Goal: Transaction & Acquisition: Download file/media

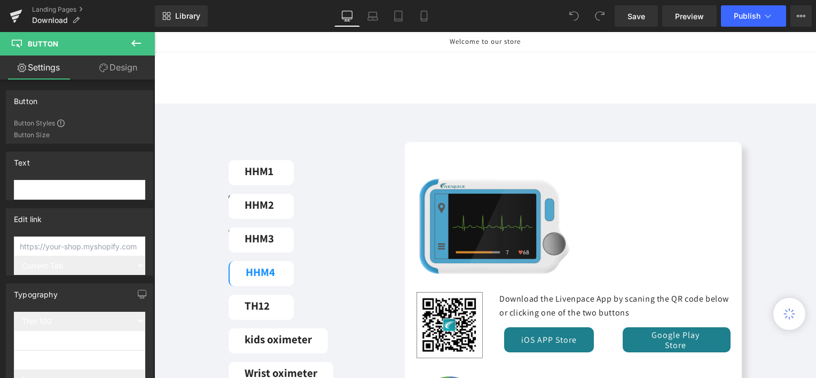
scroll to position [107, 0]
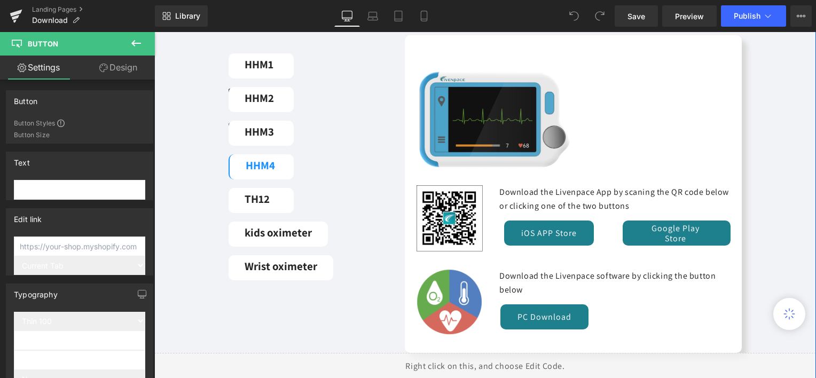
click at [759, 151] on div "HHM1 Button HHM2 Button HHM3 Button HHM4 Button TH12 Button kids oximeter Butto…" at bounding box center [485, 207] width 662 height 345
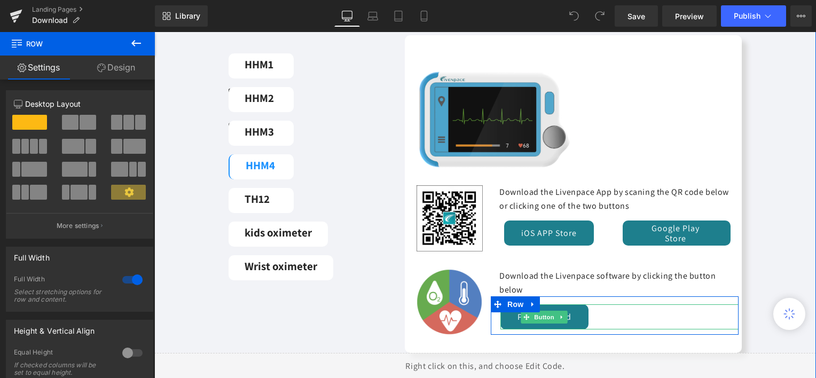
click at [602, 314] on div "PC Download" at bounding box center [620, 317] width 238 height 25
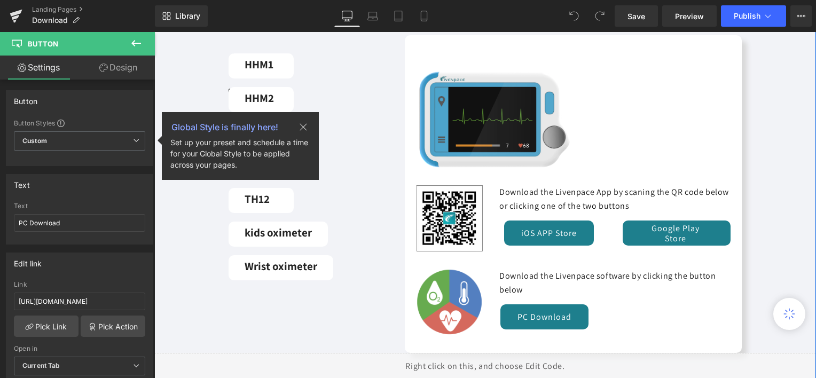
click at [751, 111] on div "HHM1 Button HHM2 Button HHM3 Button HHM4 Button TH12 Button kids oximeter Butto…" at bounding box center [485, 207] width 662 height 345
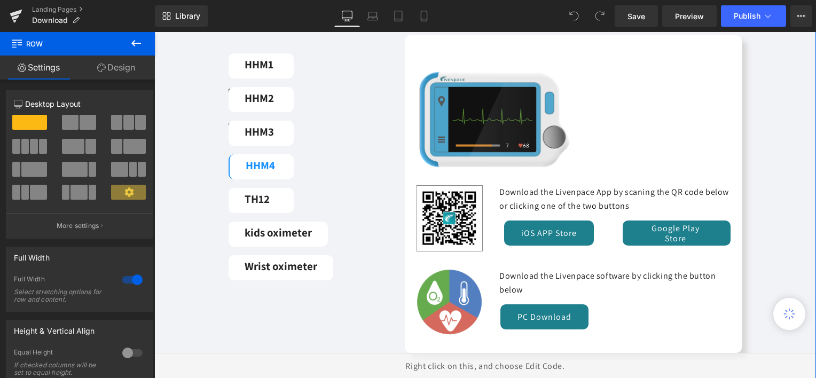
click at [788, 160] on div "HHM1 Button HHM2 Button HHM3 Button HHM4 Button TH12 Button kids oximeter Butto…" at bounding box center [485, 207] width 662 height 345
click at [776, 99] on div "HHM1 Button HHM2 Button HHM3 Button HHM4 Button TH12 Button kids oximeter Butto…" at bounding box center [485, 207] width 662 height 345
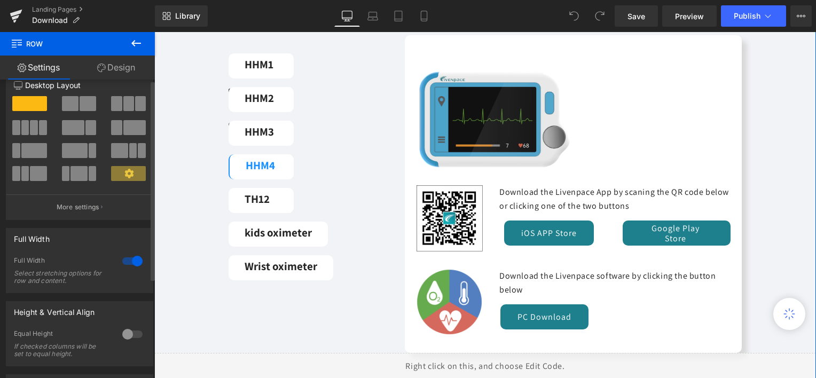
scroll to position [149, 0]
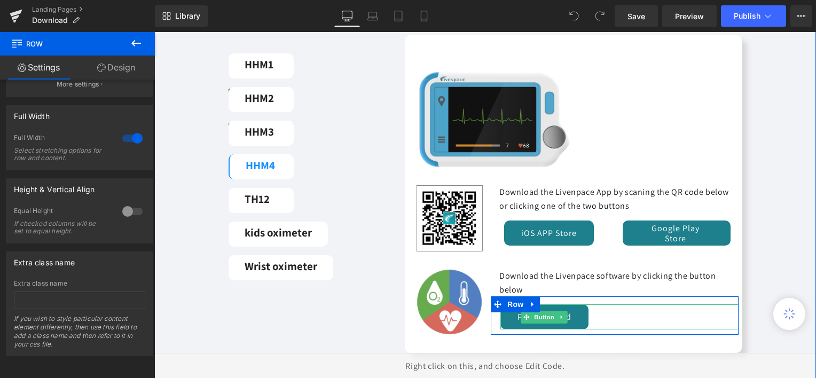
drag, startPoint x: 607, startPoint y: 313, endPoint x: 597, endPoint y: 313, distance: 10.2
click at [607, 313] on div "PC Download" at bounding box center [620, 317] width 238 height 25
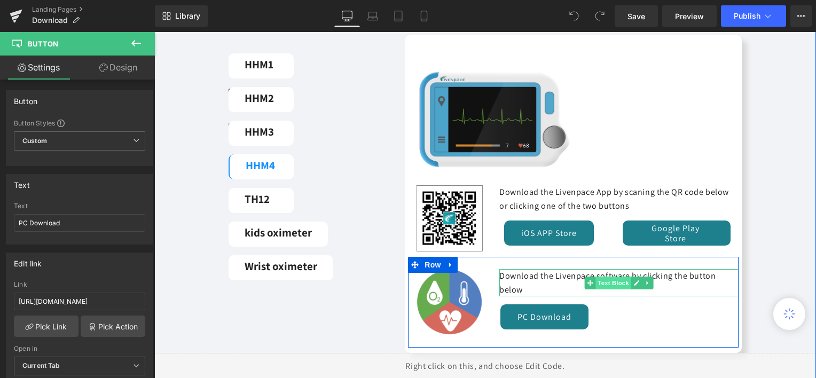
click at [596, 284] on span "Text Block" at bounding box center [613, 283] width 35 height 13
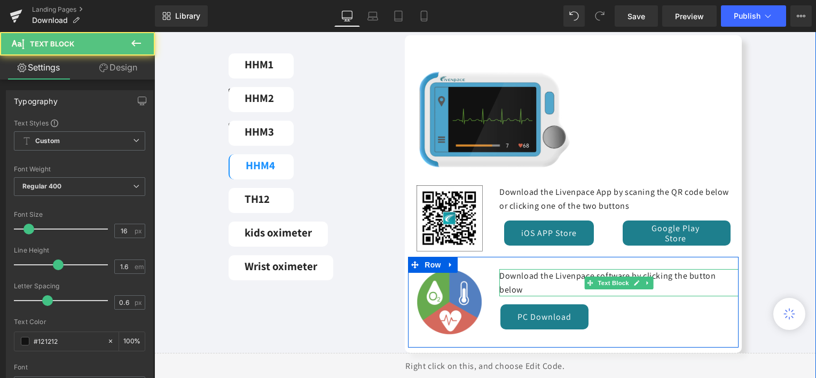
click at [573, 277] on undefined "Download the Livenpace software by clicking the button below" at bounding box center [608, 282] width 216 height 25
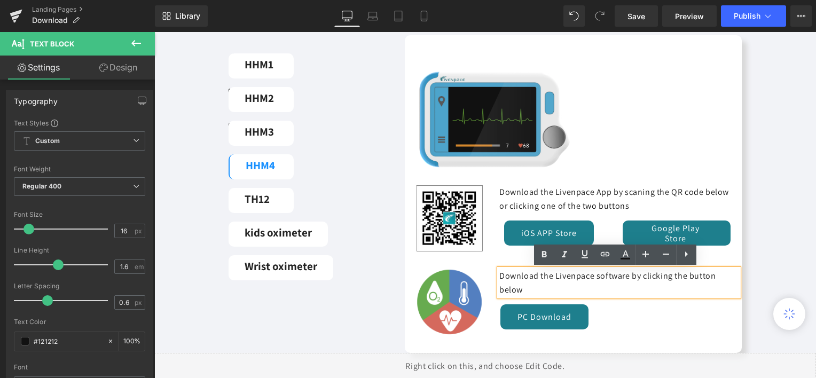
click at [593, 279] on undefined "Download the Livenpace software by clicking the button below" at bounding box center [608, 282] width 216 height 25
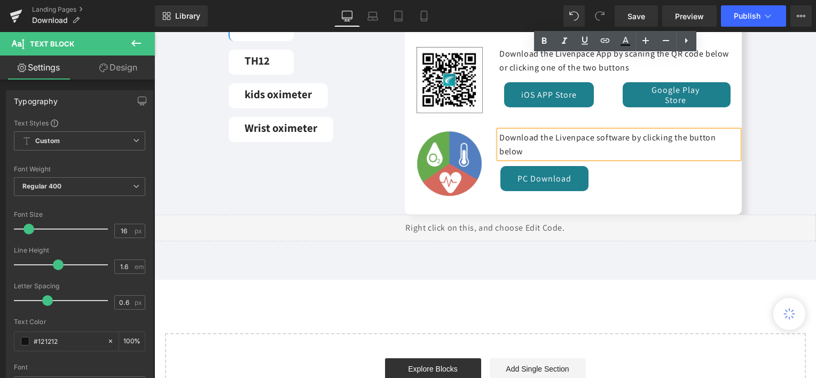
scroll to position [214, 0]
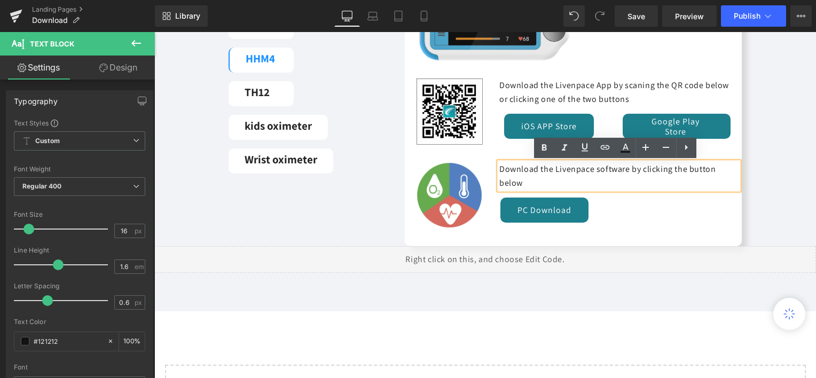
click at [374, 240] on div "HHM1 Button HHM2 Button HHM3 Button HHM4 Button TH12 Button kids oximeter Butto…" at bounding box center [485, 87] width 529 height 318
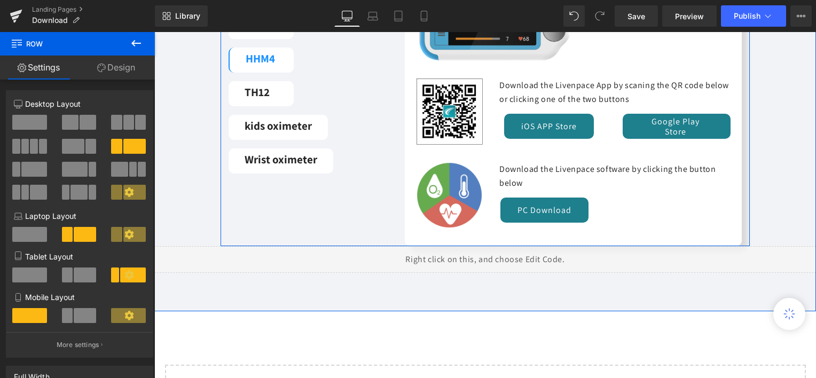
scroll to position [0, 0]
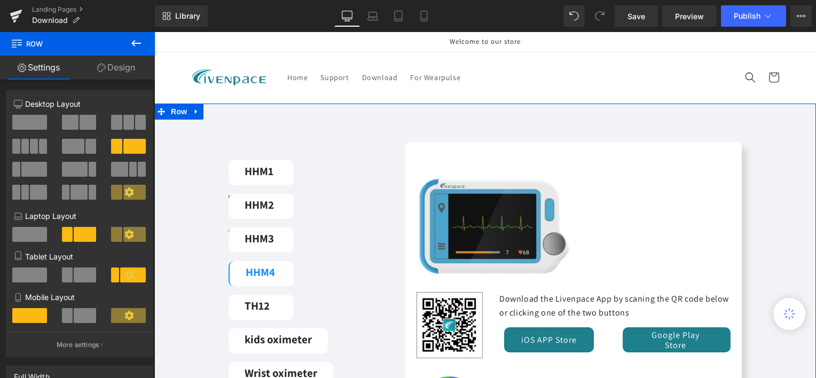
click at [408, 109] on div "HHM1 Button HHM2 Button HHM3 Button HHM4 Button TH12 Button kids oximeter Butto…" at bounding box center [485, 315] width 662 height 422
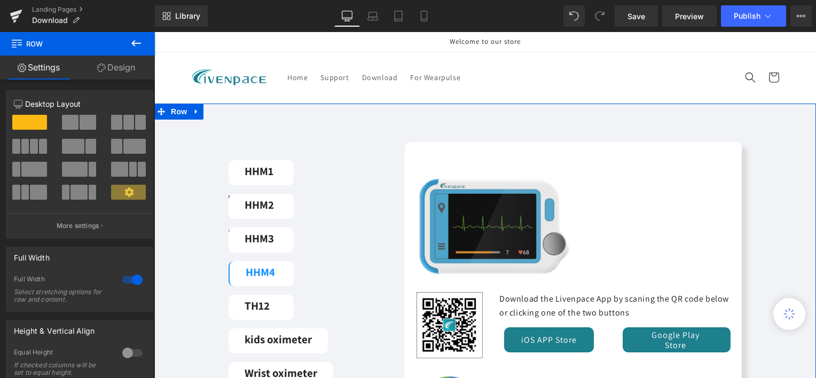
click at [200, 360] on div "HHM1 Button HHM2 Button HHM3 Button HHM4 Button TH12 Button kids oximeter Butto…" at bounding box center [485, 314] width 662 height 345
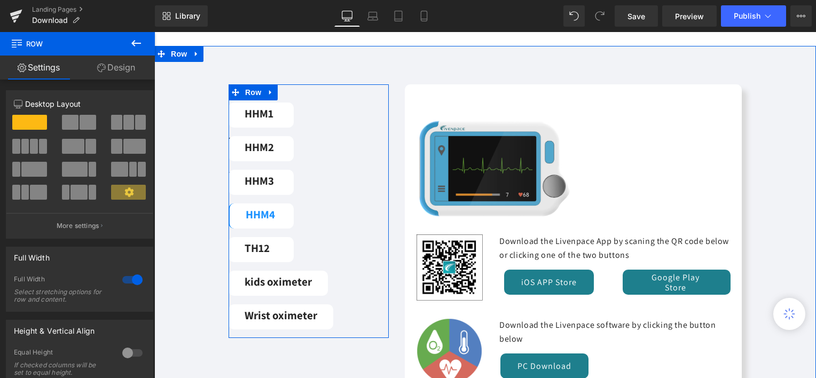
scroll to position [107, 0]
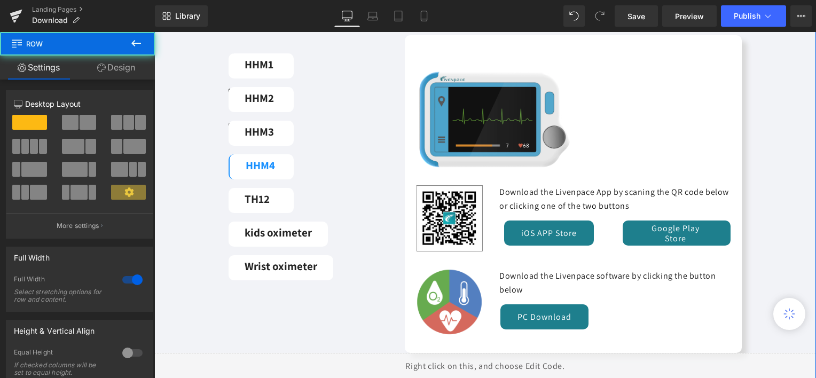
click at [761, 111] on div "HHM1 Button HHM2 Button HHM3 Button HHM4 Button TH12 Button kids oximeter Butto…" at bounding box center [485, 207] width 662 height 345
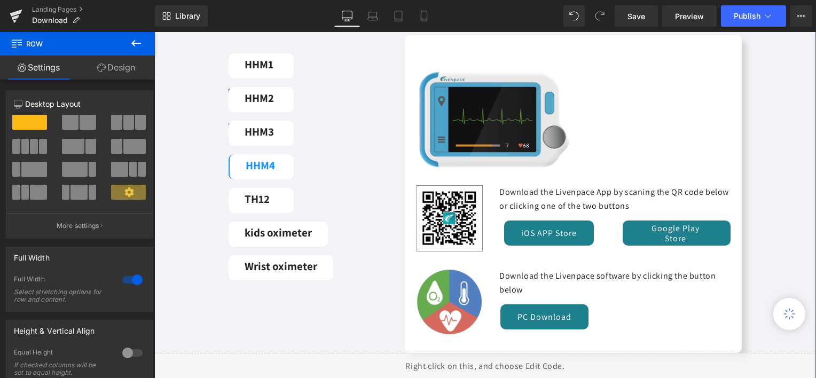
click at [194, 344] on div "HHM1 Button HHM2 Button HHM3 Button HHM4 Button TH12 Button kids oximeter Butto…" at bounding box center [485, 207] width 662 height 345
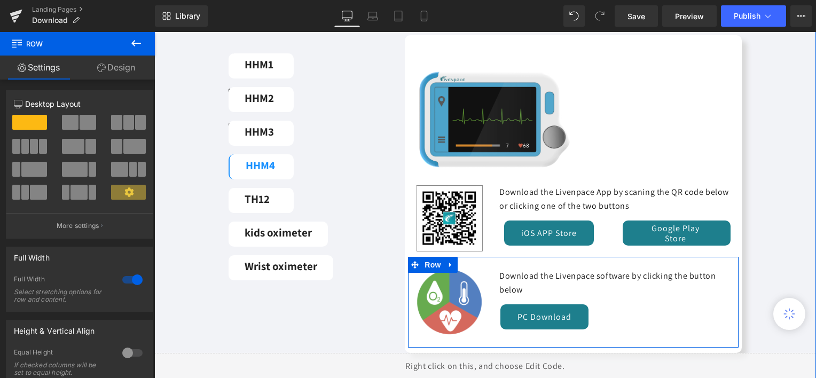
click at [630, 314] on div "PC Download" at bounding box center [620, 317] width 238 height 25
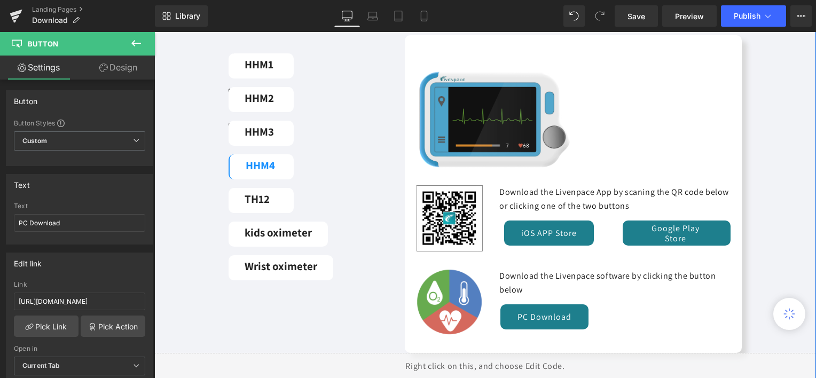
drag, startPoint x: 767, startPoint y: 97, endPoint x: 761, endPoint y: 105, distance: 10.3
click at [767, 97] on div "HHM1 Button HHM2 Button HHM3 Button HHM4 Button TH12 Button kids oximeter Butto…" at bounding box center [485, 207] width 662 height 345
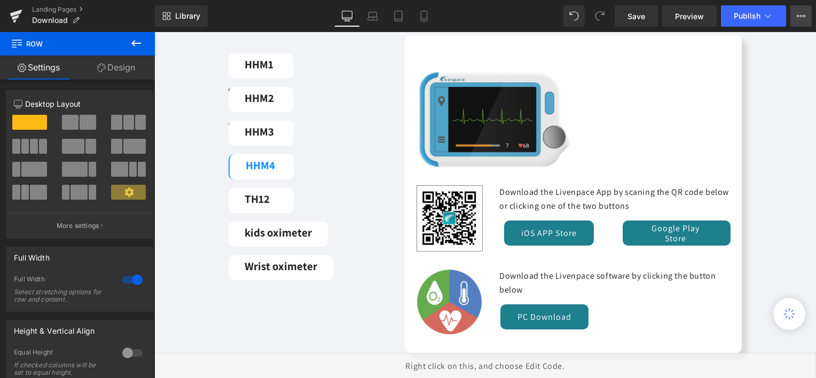
click at [805, 19] on icon at bounding box center [801, 16] width 9 height 9
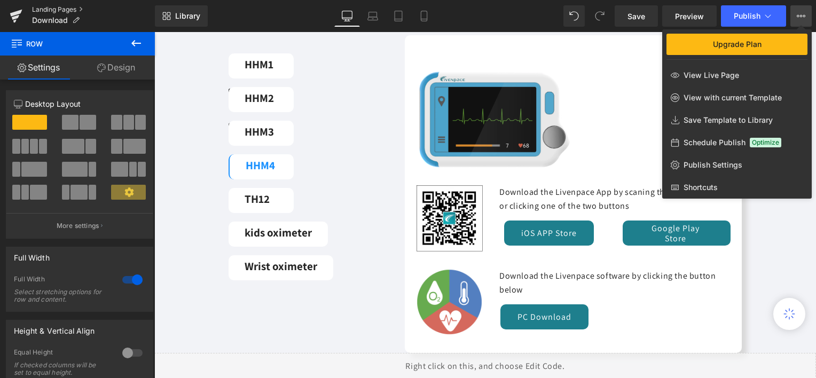
click at [61, 8] on link "Landing Pages" at bounding box center [93, 9] width 123 height 9
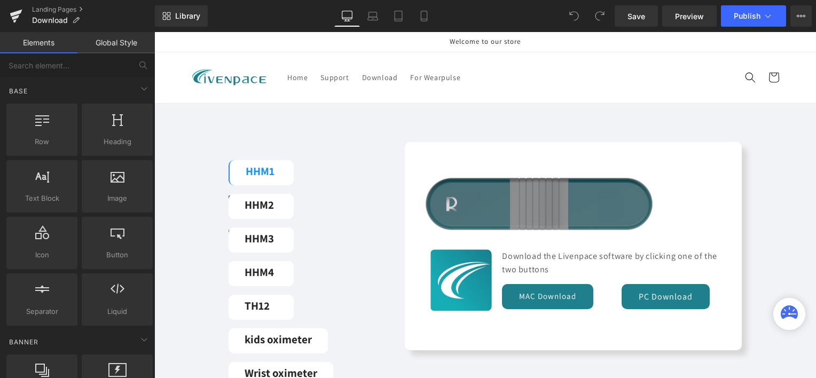
click at [154, 32] on div at bounding box center [154, 32] width 0 height 0
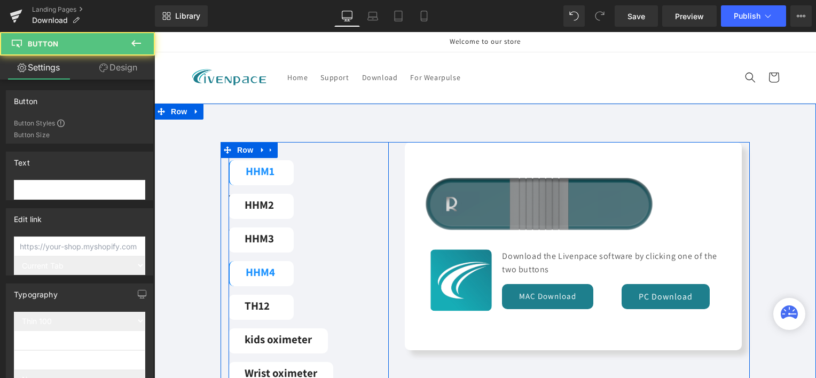
click at [282, 279] on link "HHM4" at bounding box center [261, 273] width 65 height 25
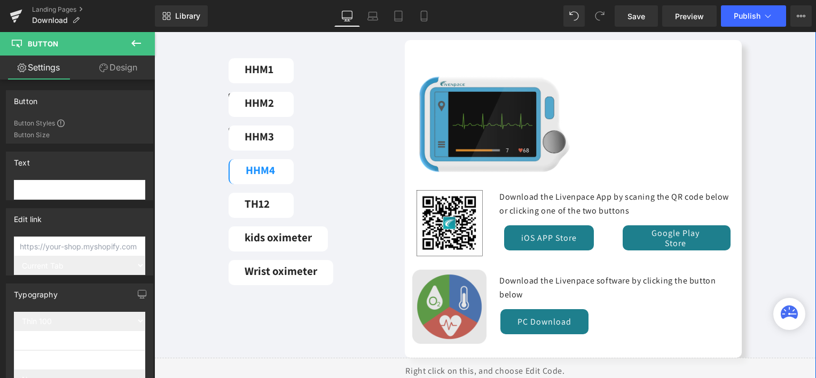
scroll to position [160, 0]
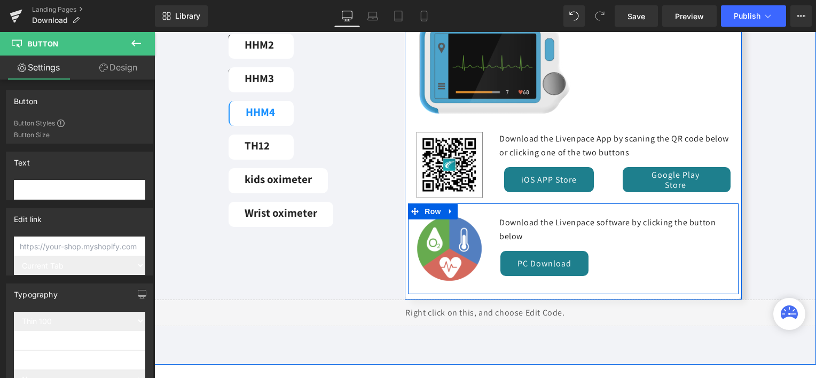
drag, startPoint x: 705, startPoint y: 289, endPoint x: 675, endPoint y: 282, distance: 30.8
click at [706, 289] on div "Image Download the Livenpace software by clicking the button below Text Block i…" at bounding box center [573, 249] width 331 height 91
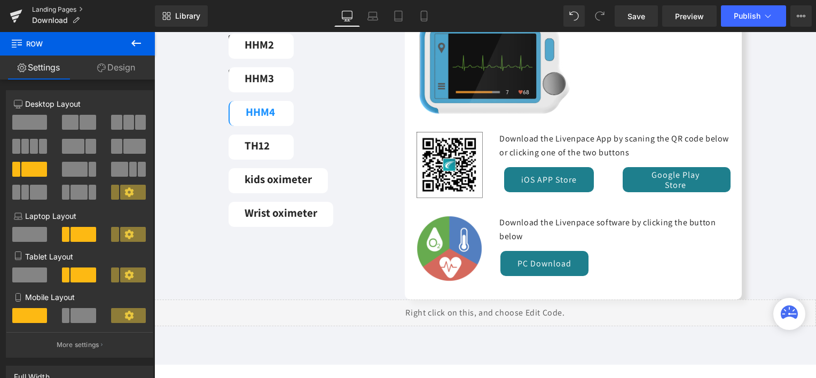
click at [67, 11] on link "Landing Pages" at bounding box center [93, 9] width 123 height 9
